Goal: Task Accomplishment & Management: Use online tool/utility

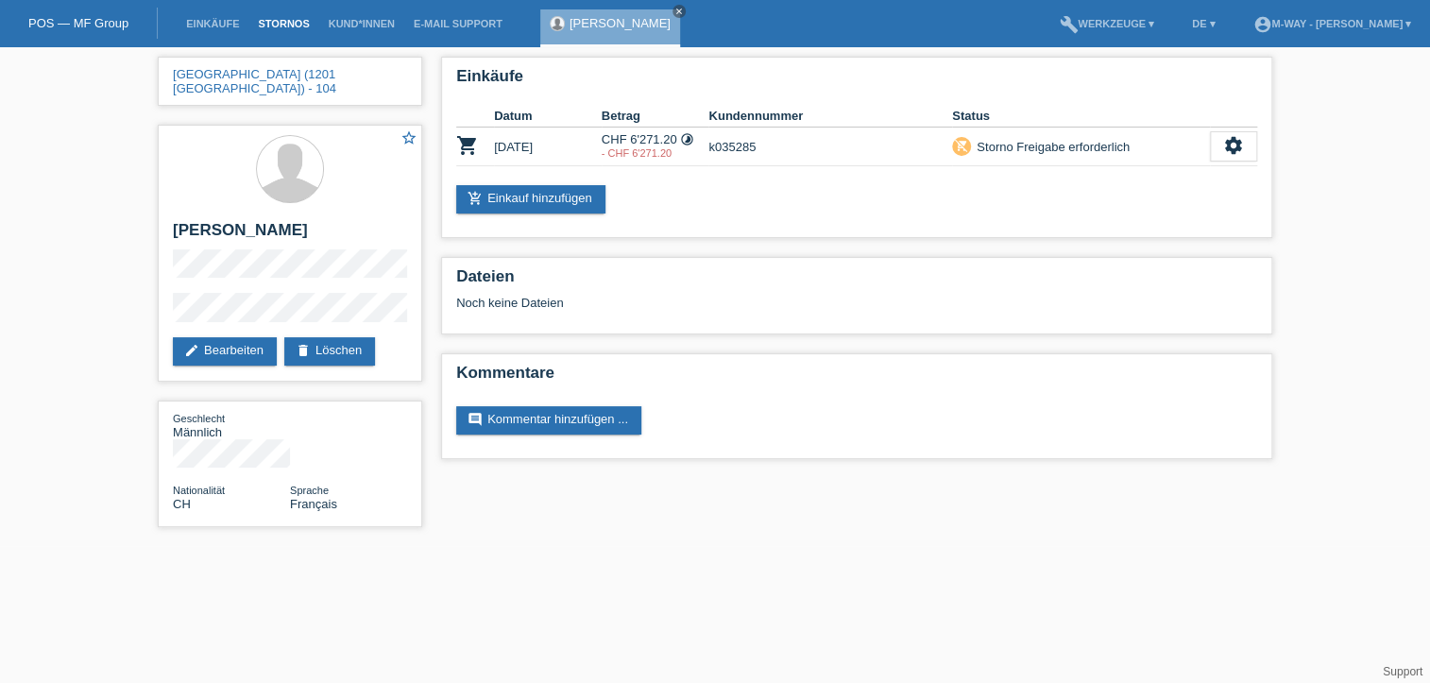
click at [274, 25] on link "Stornos" at bounding box center [283, 23] width 70 height 11
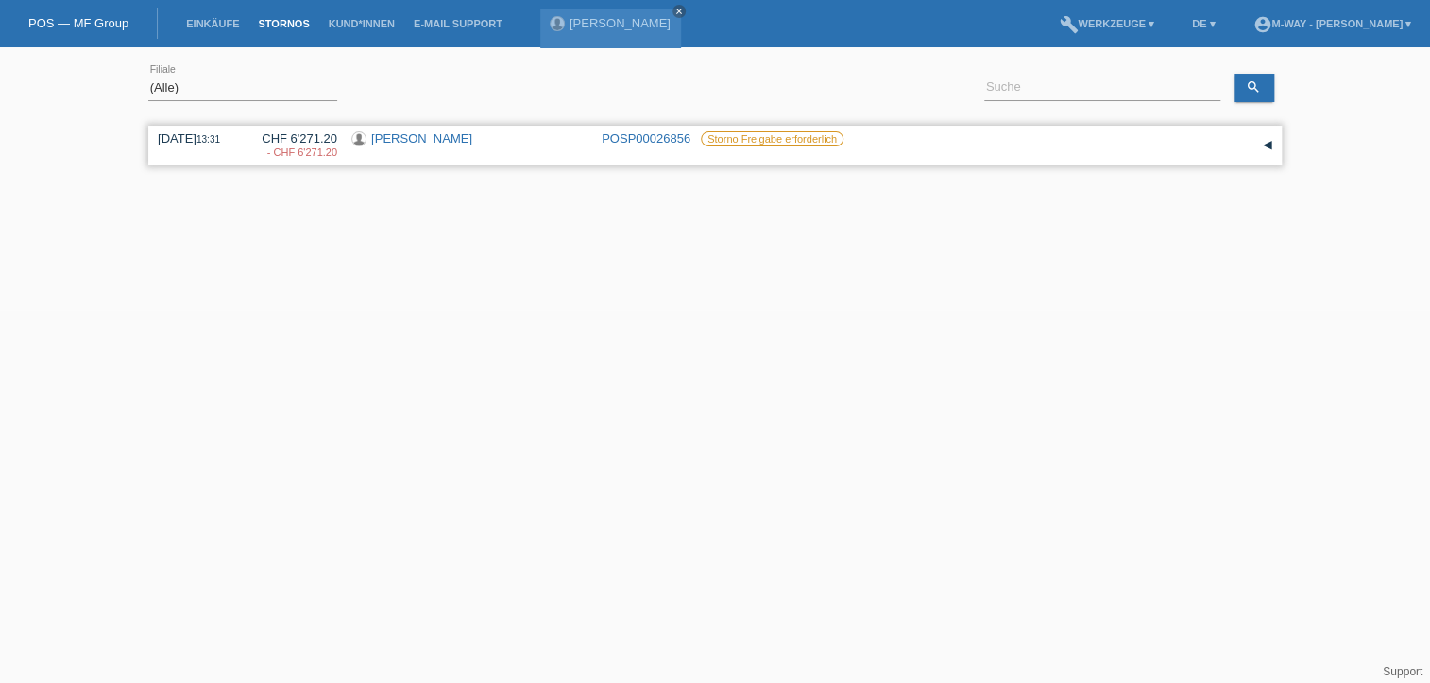
click at [1269, 146] on div "▾" at bounding box center [1267, 145] width 28 height 28
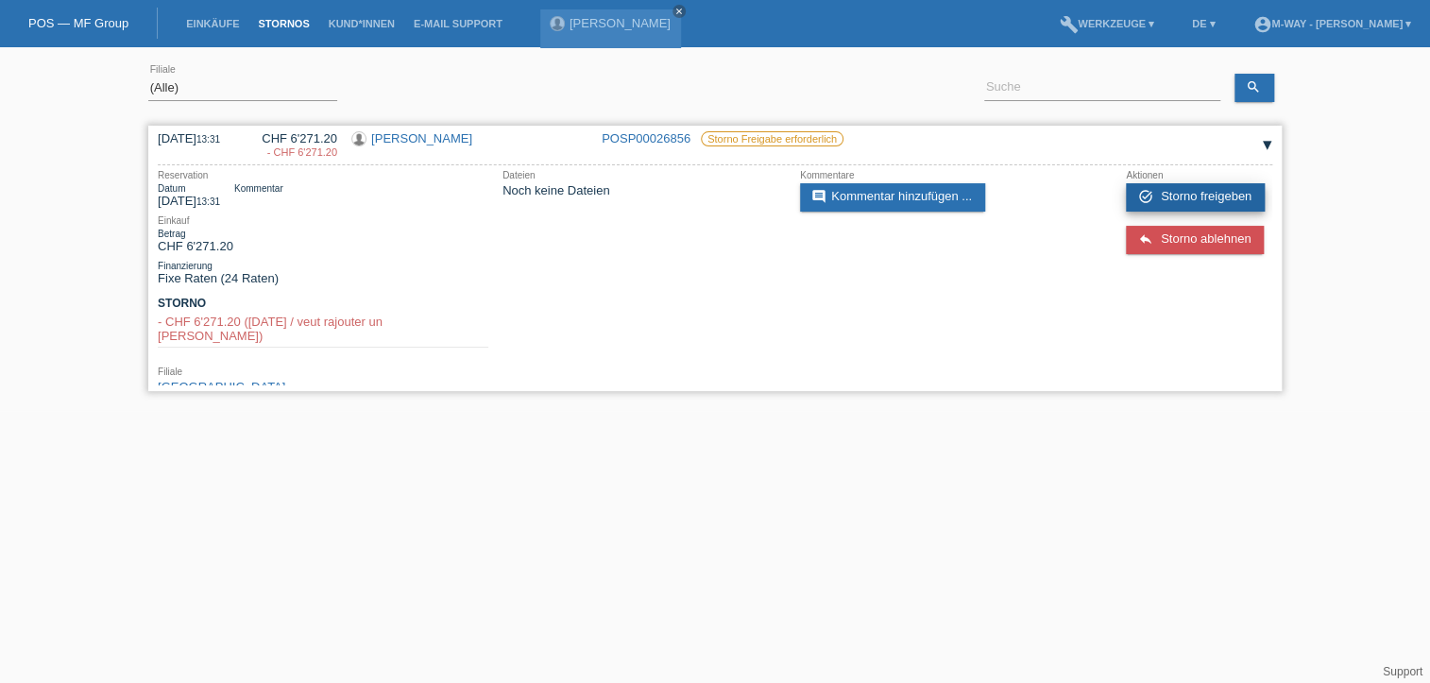
click at [1201, 191] on span "Storno freigeben" at bounding box center [1206, 196] width 91 height 14
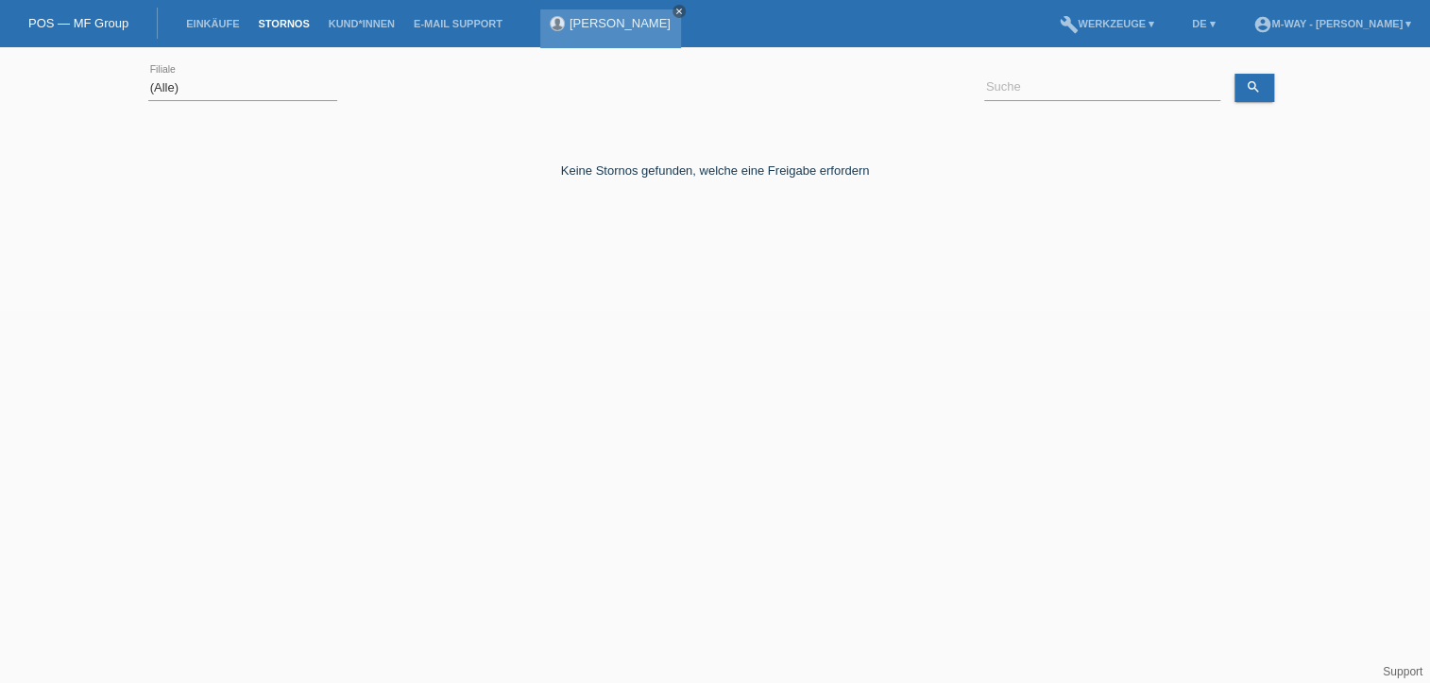
click at [674, 7] on icon "close" at bounding box center [678, 11] width 9 height 9
